Goal: Check status: Check status

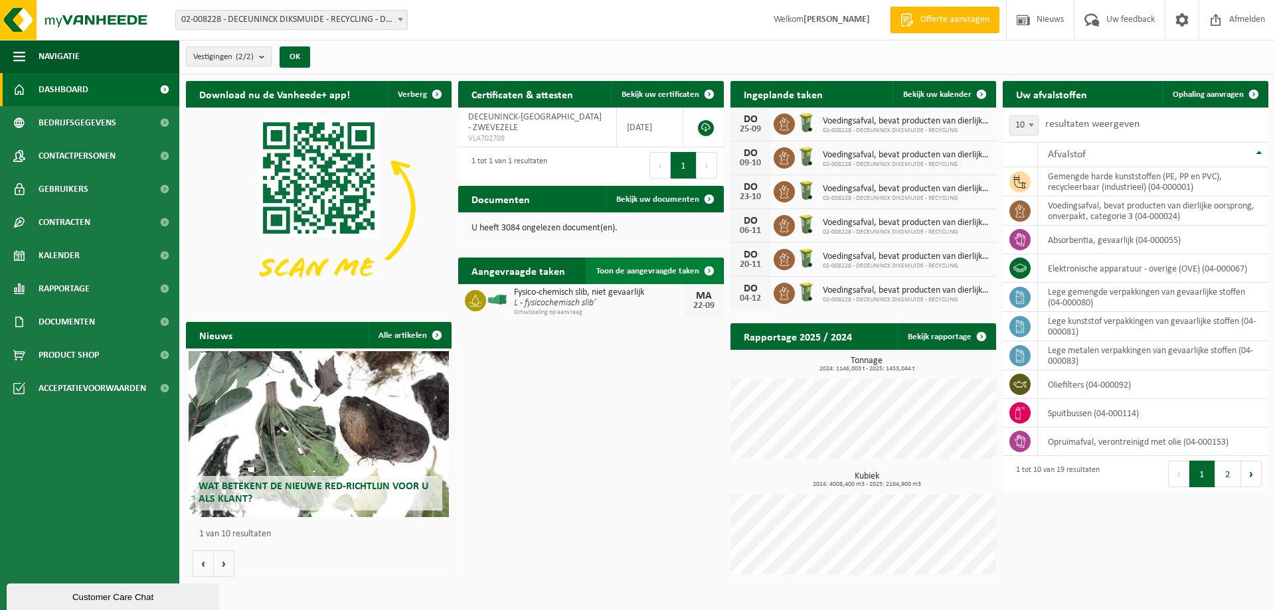
click at [704, 270] on span at bounding box center [709, 271] width 27 height 27
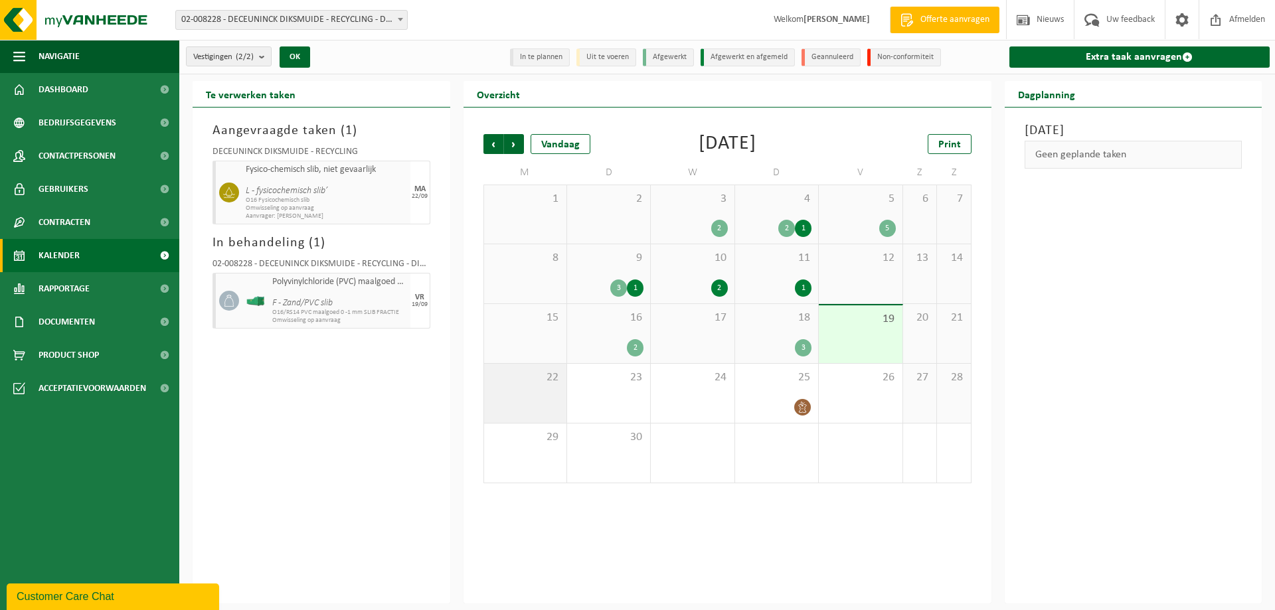
click at [546, 391] on div "22" at bounding box center [525, 393] width 82 height 59
click at [230, 191] on icon at bounding box center [229, 193] width 12 height 12
click at [231, 191] on icon at bounding box center [229, 193] width 12 height 12
click at [285, 388] on div "Aangevraagde taken ( 1 ) DECEUNINCK DIKSMUIDE - RECYCLING Fysico-chemisch slib,…" at bounding box center [322, 356] width 258 height 496
click at [167, 257] on span at bounding box center [164, 255] width 30 height 33
